Goal: Information Seeking & Learning: Understand process/instructions

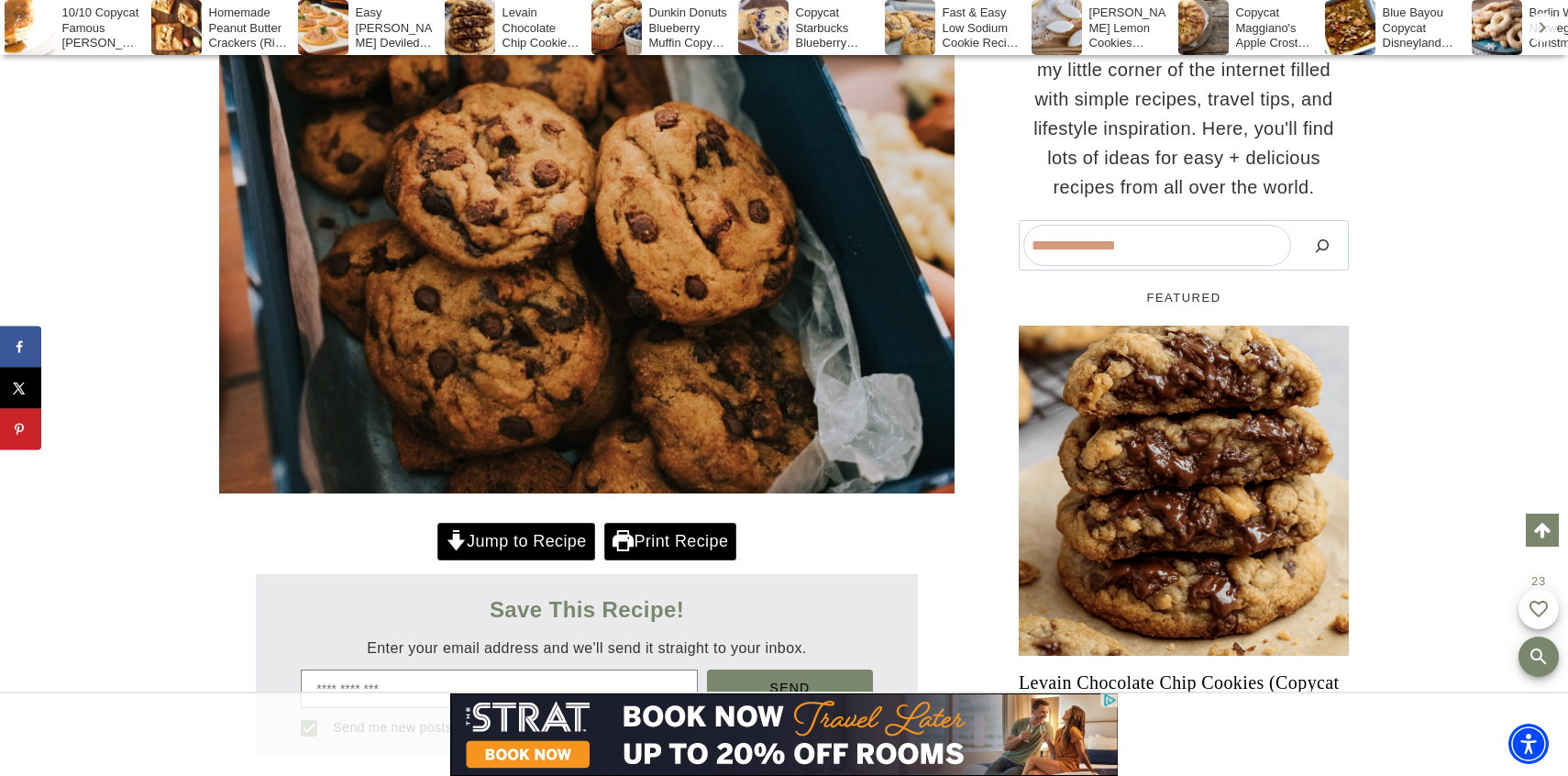
scroll to position [668, 0]
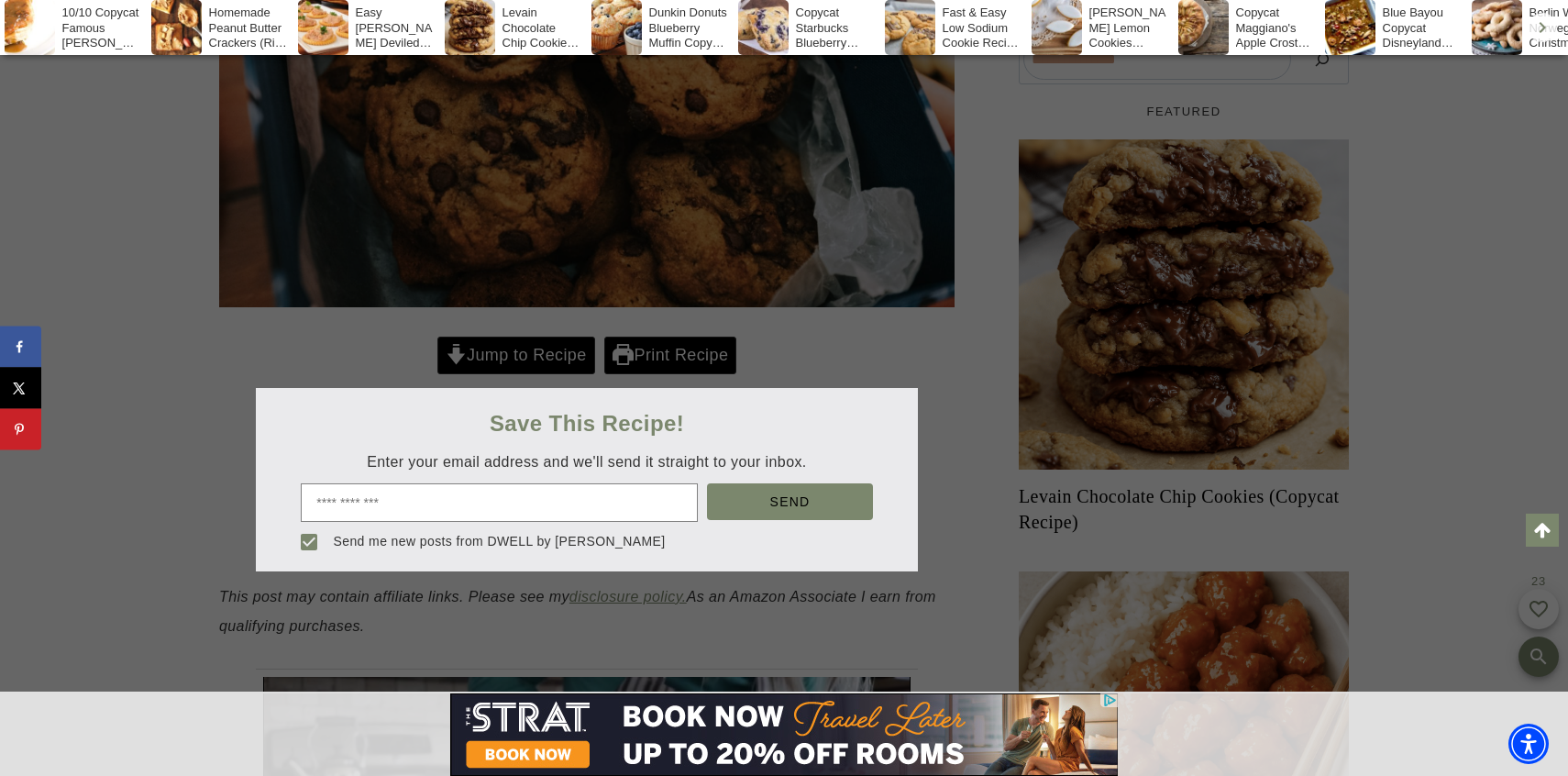
click at [871, 371] on div at bounding box center [784, 388] width 1568 height 776
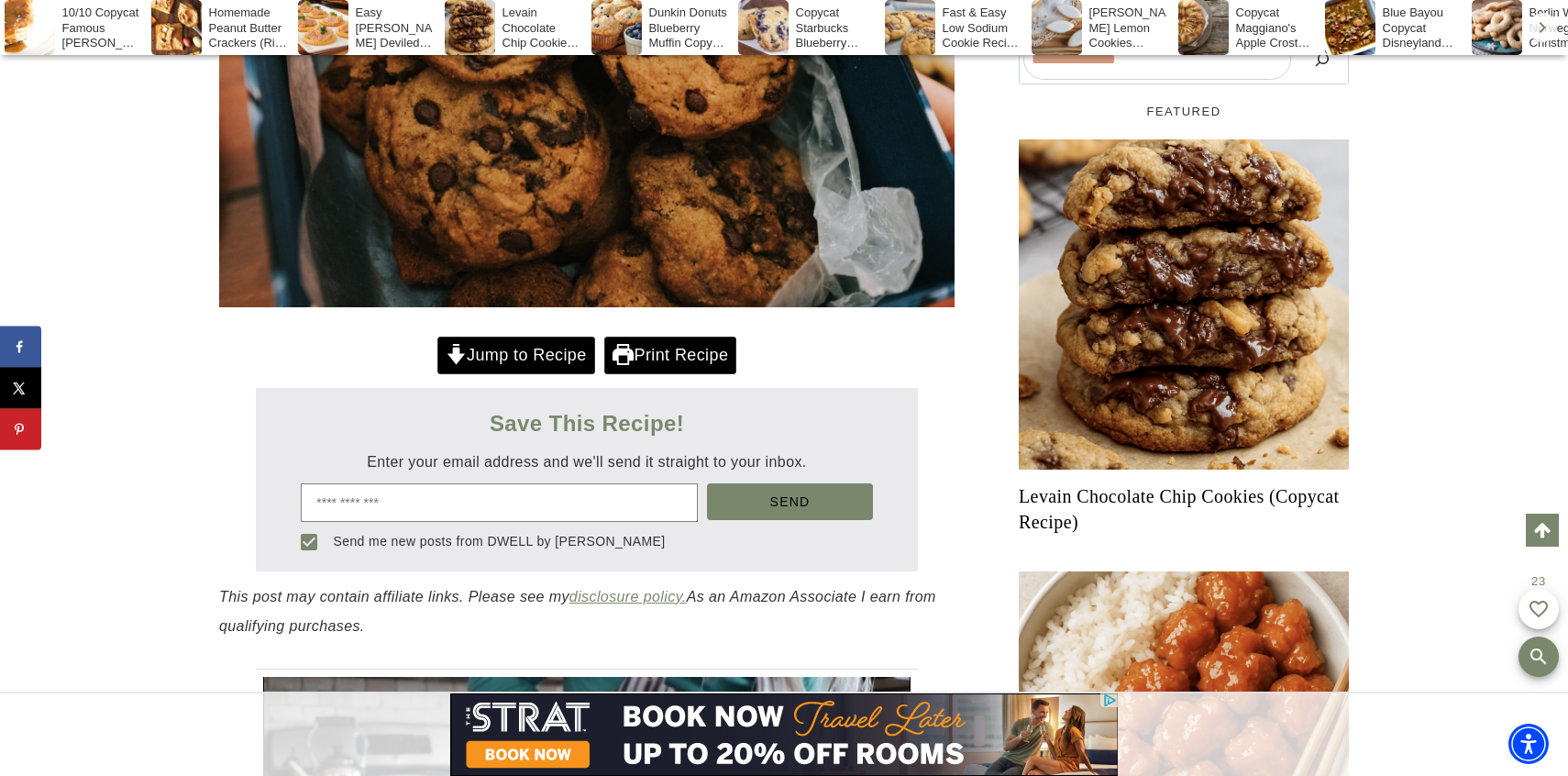
click at [533, 349] on link "Jump to Recipe" at bounding box center [516, 355] width 157 height 38
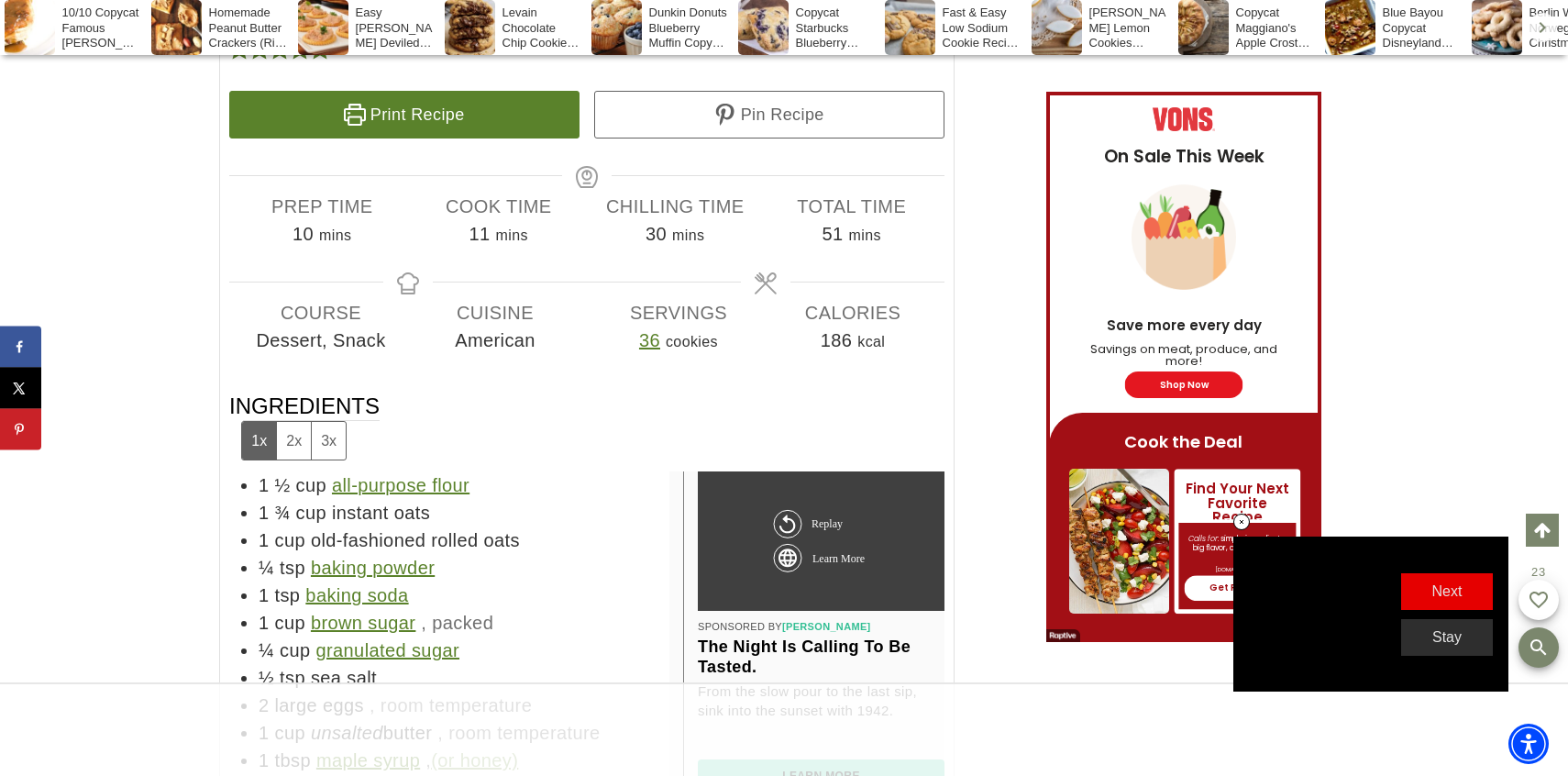
click at [695, 392] on h3 "Ingredients 1x 2x 3x" at bounding box center [587, 426] width 715 height 69
